Goal: Task Accomplishment & Management: Complete application form

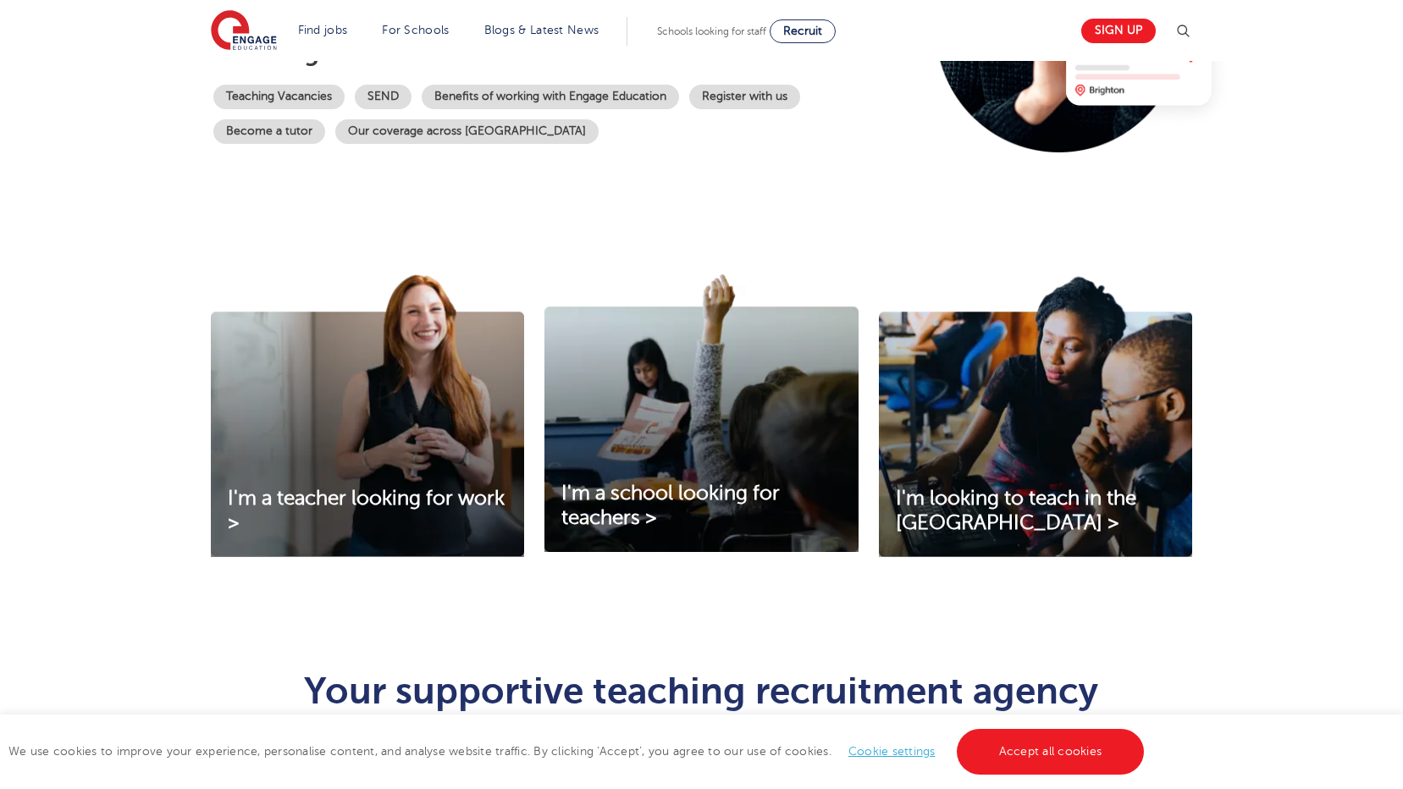
scroll to position [85, 0]
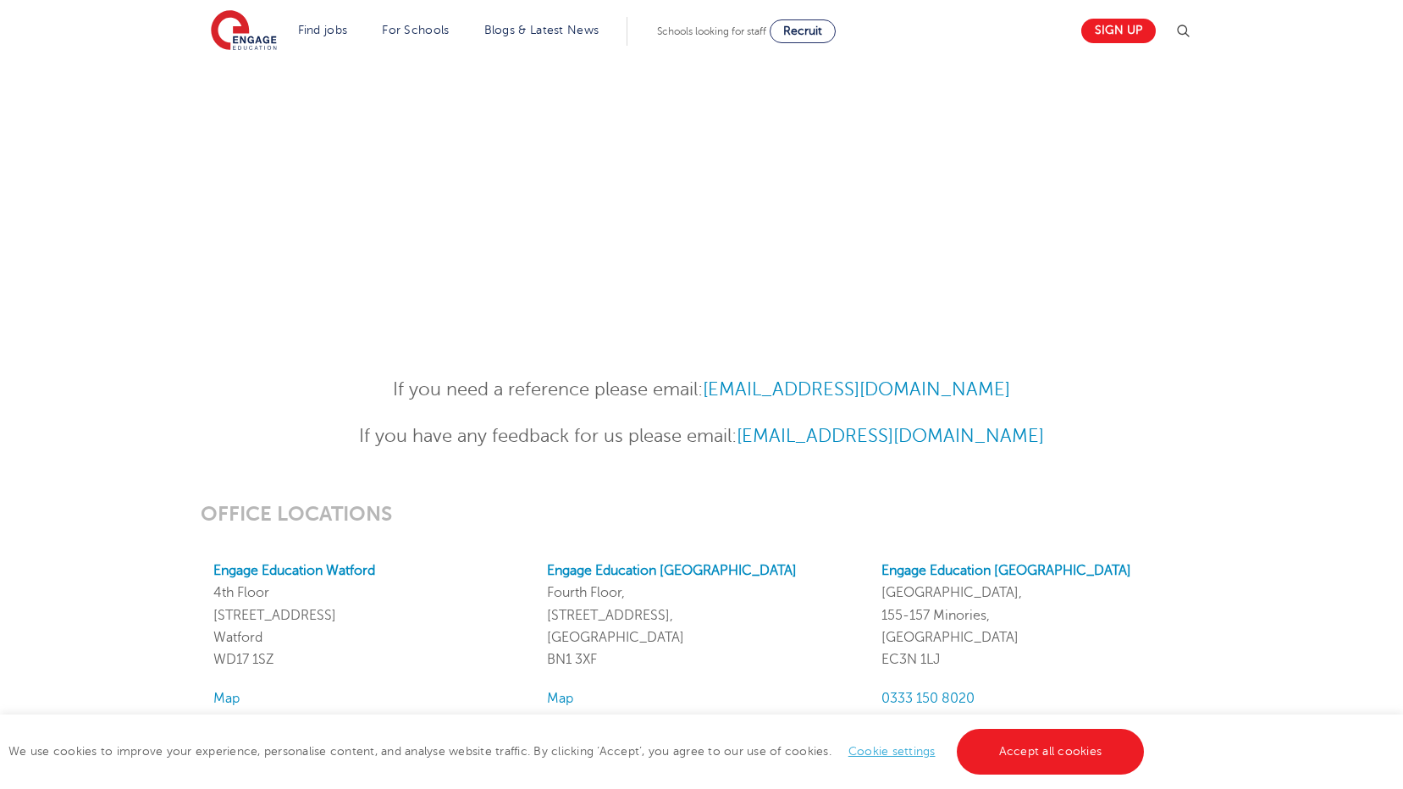
scroll to position [675, 0]
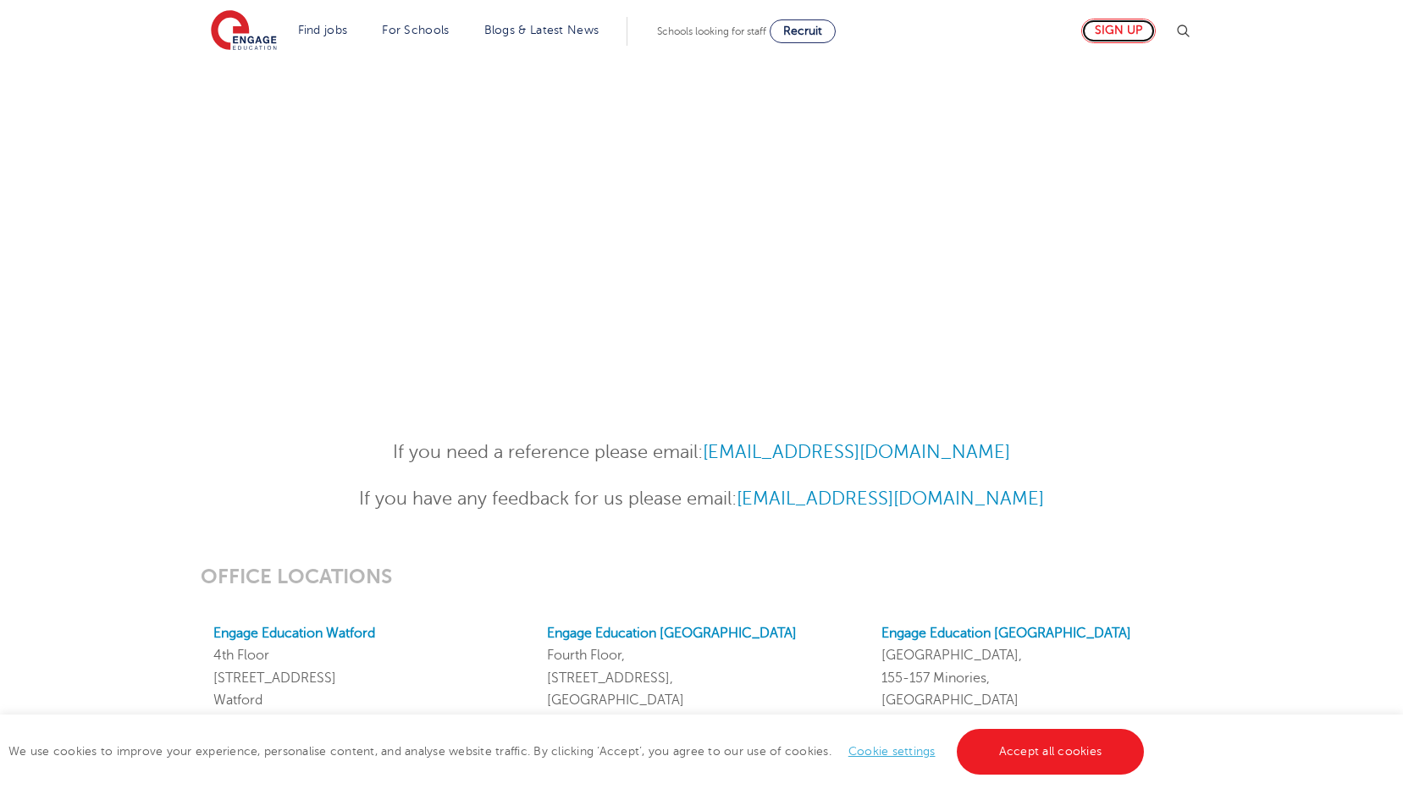
click at [1137, 35] on link "Sign up" at bounding box center [1118, 31] width 74 height 25
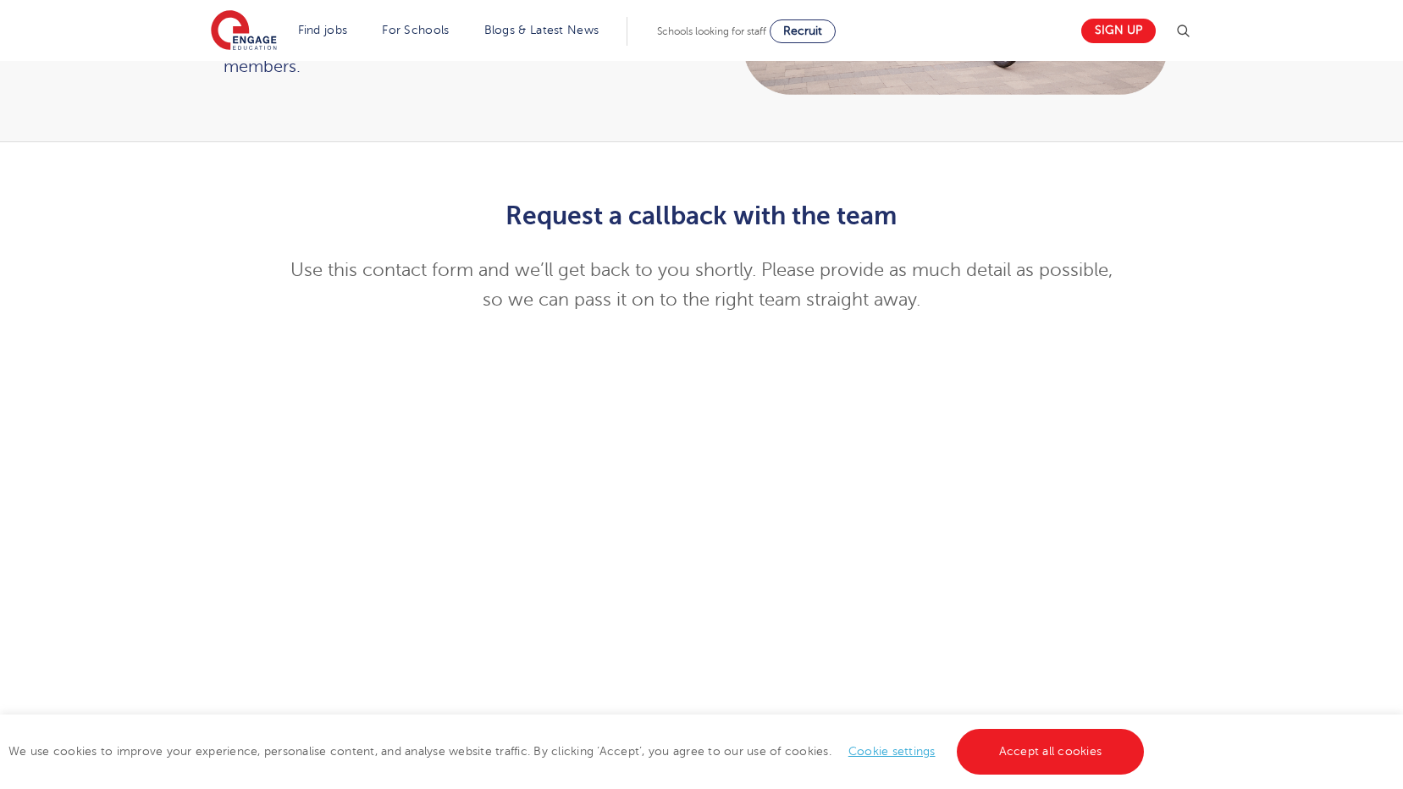
scroll to position [249, 0]
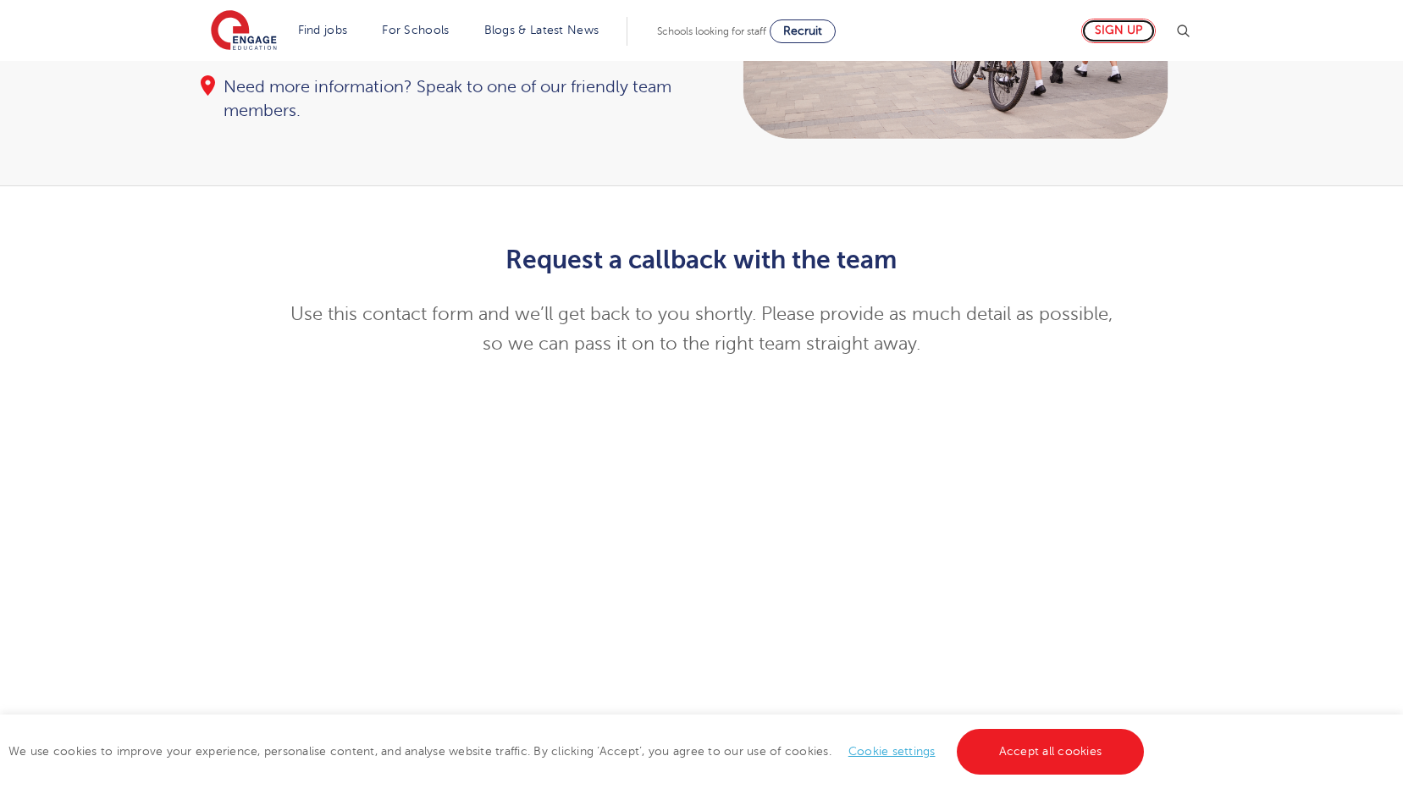
click at [1134, 34] on link "Sign up" at bounding box center [1118, 31] width 74 height 25
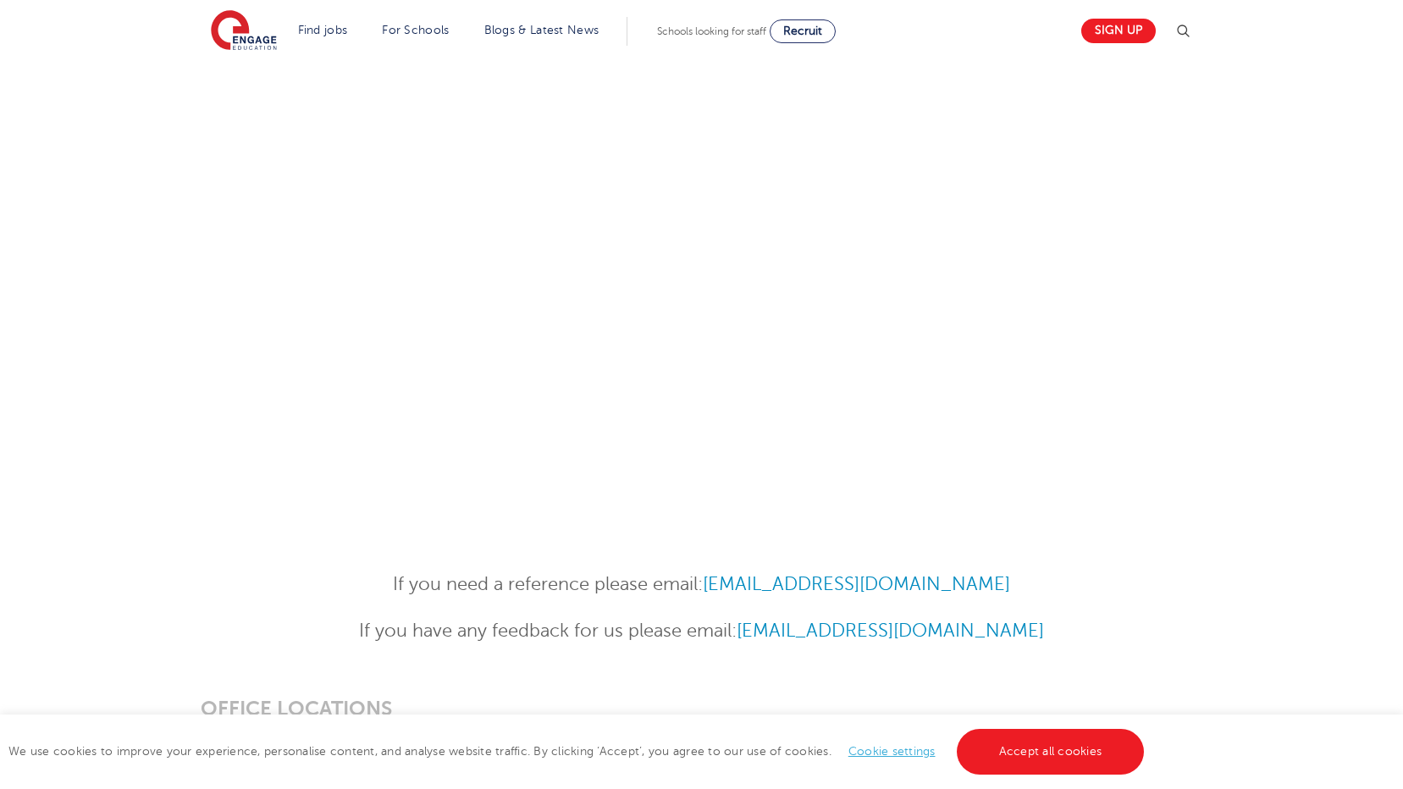
scroll to position [587, 0]
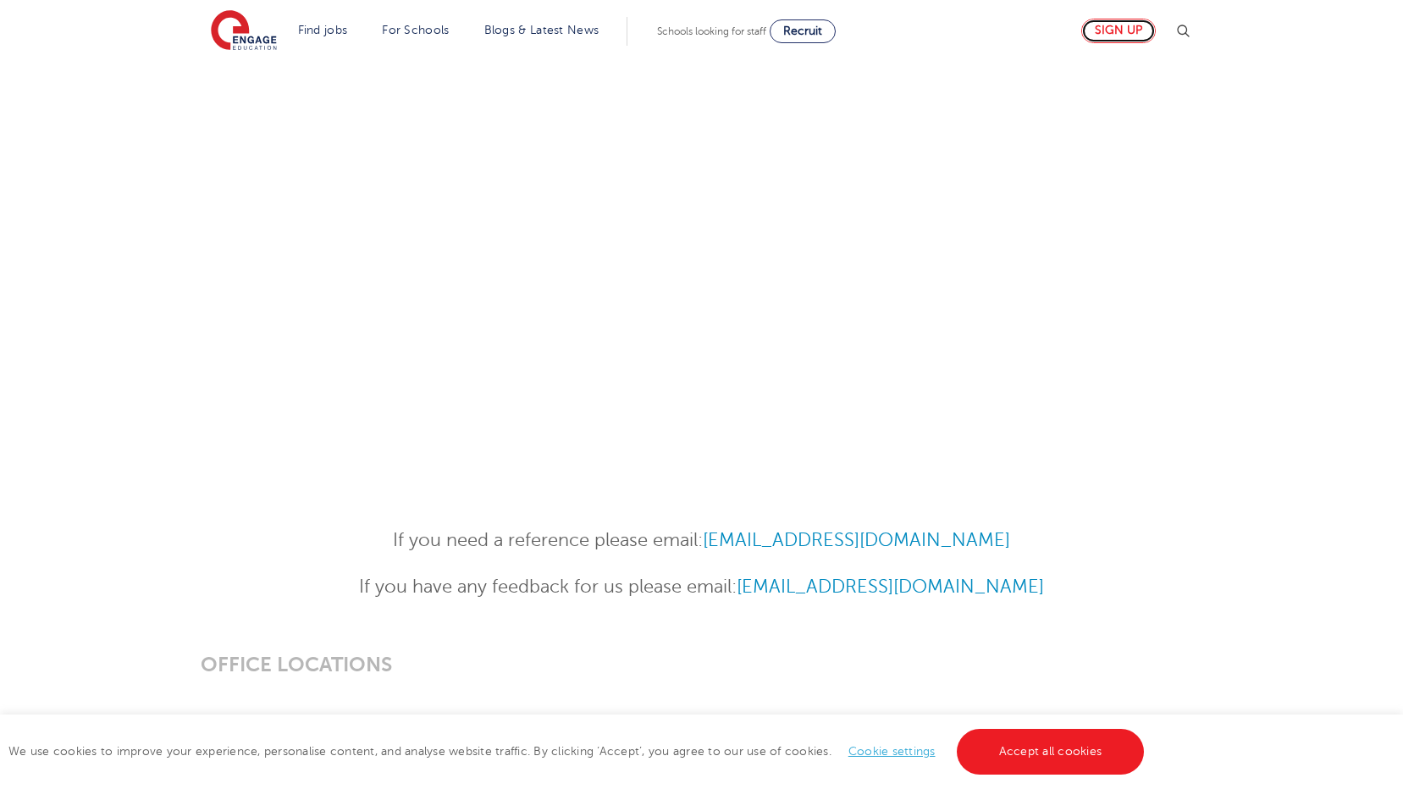
click at [1110, 27] on link "Sign up" at bounding box center [1118, 31] width 74 height 25
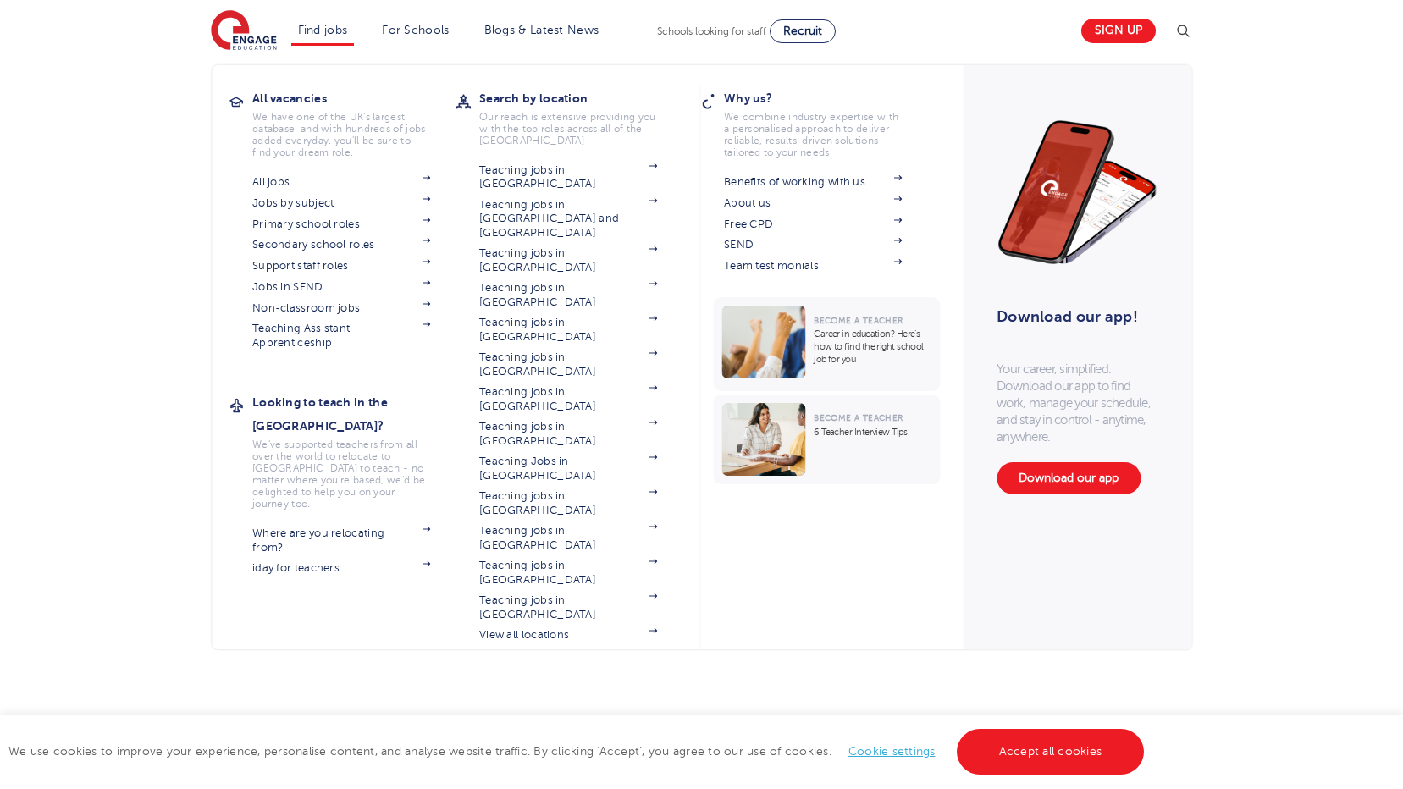
scroll to position [540, 0]
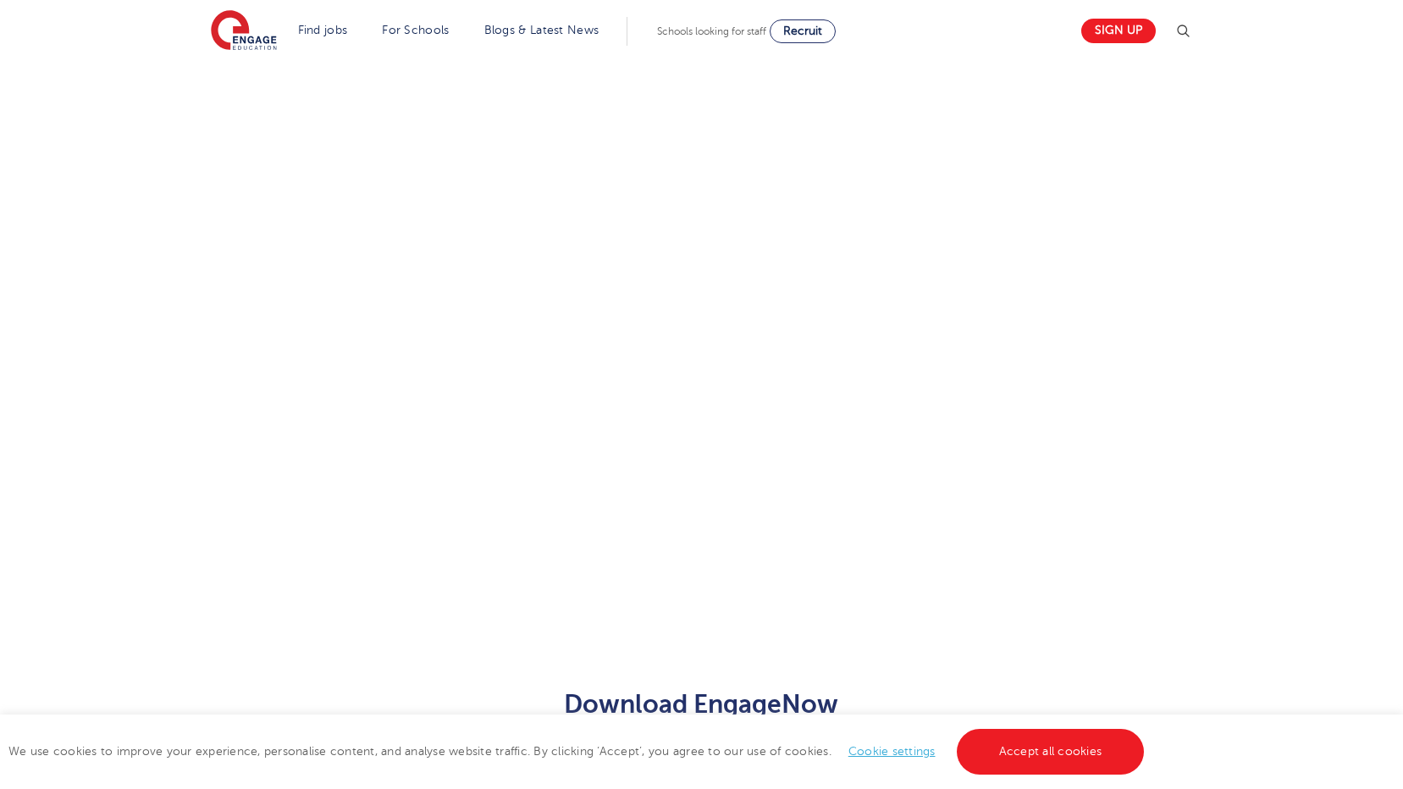
scroll to position [625, 0]
